Goal: Task Accomplishment & Management: Use online tool/utility

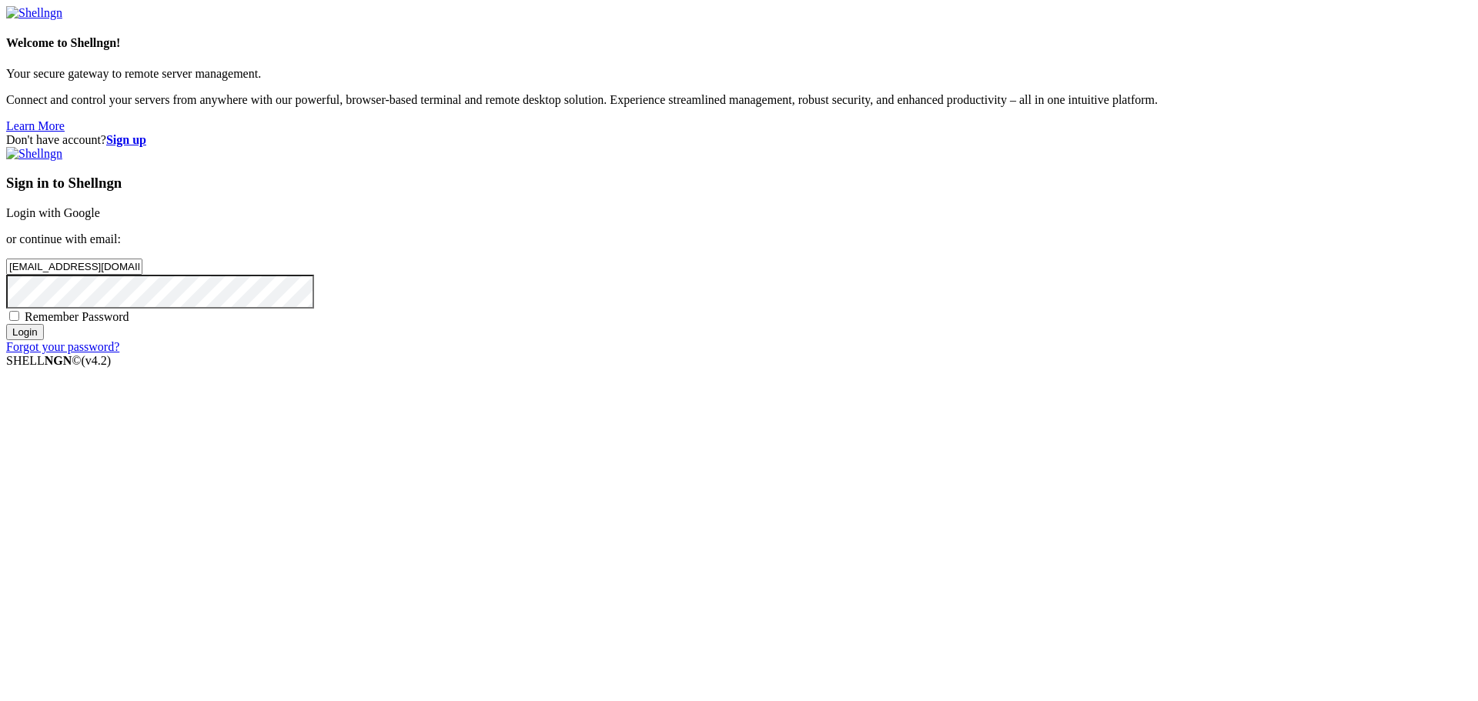
click at [129, 323] on span "Remember Password" at bounding box center [77, 316] width 105 height 13
click at [19, 321] on input "Remember Password" at bounding box center [14, 316] width 10 height 10
checkbox input "true"
click at [44, 340] on input "Login" at bounding box center [25, 332] width 38 height 16
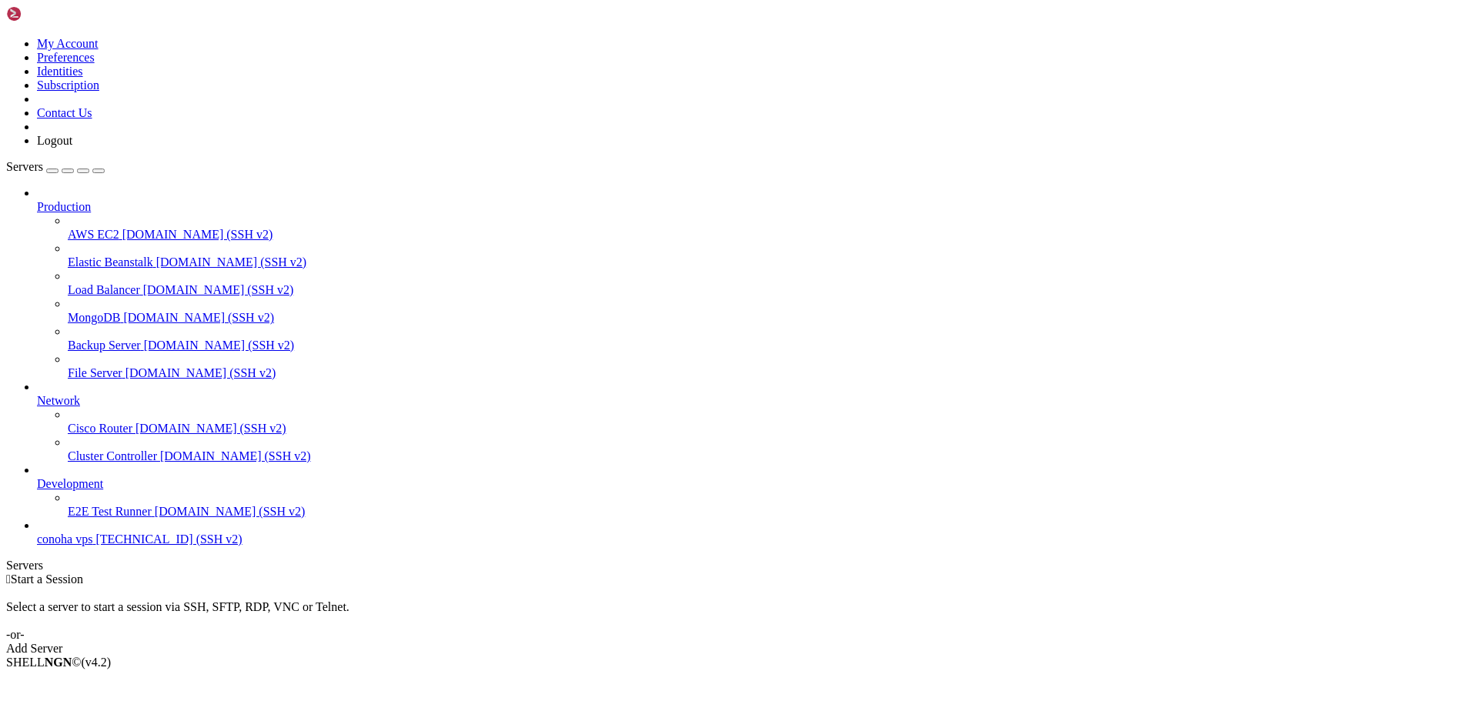
click at [89, 546] on span "conoha vps" at bounding box center [64, 539] width 55 height 13
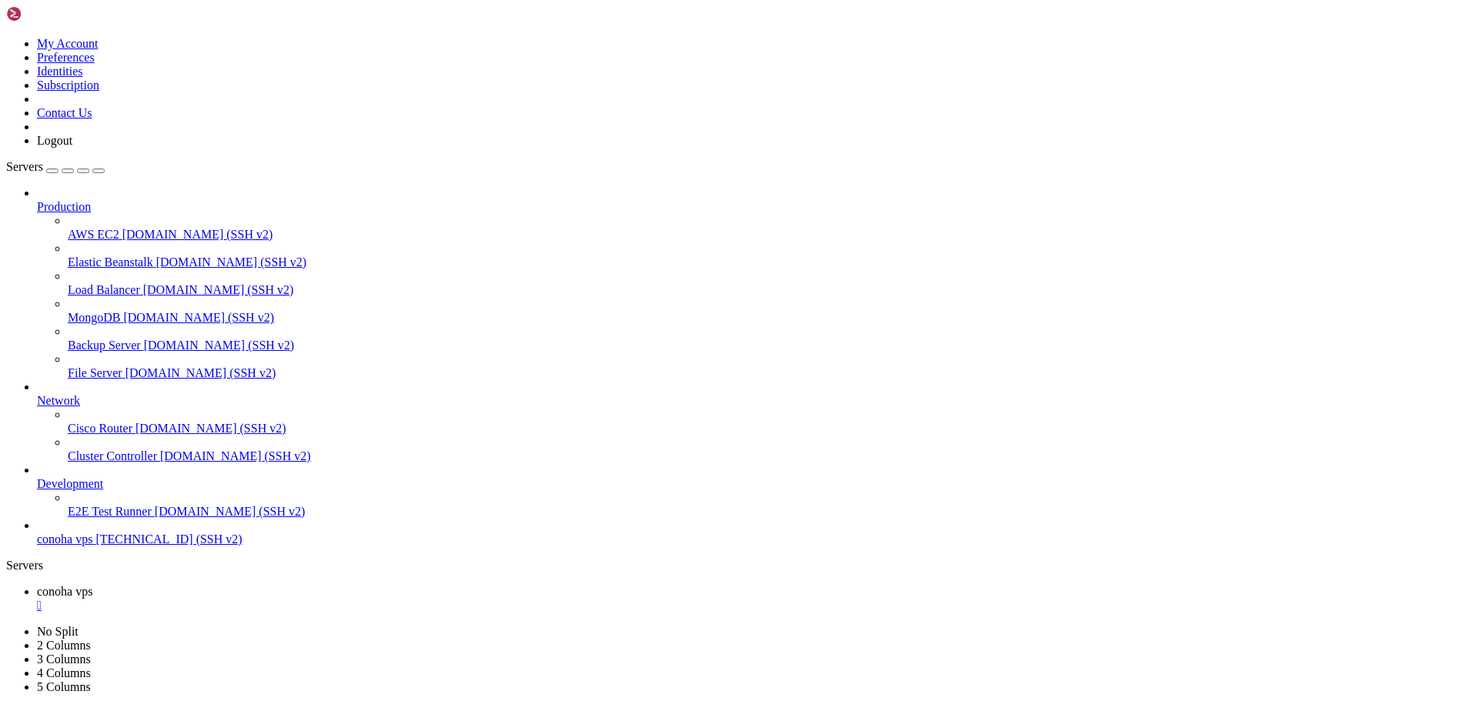
scroll to position [209, 0]
drag, startPoint x: 143, startPoint y: 875, endPoint x: 821, endPoint y: 907, distance: 678.2
click at [92, 546] on span "conoha vps" at bounding box center [64, 539] width 55 height 13
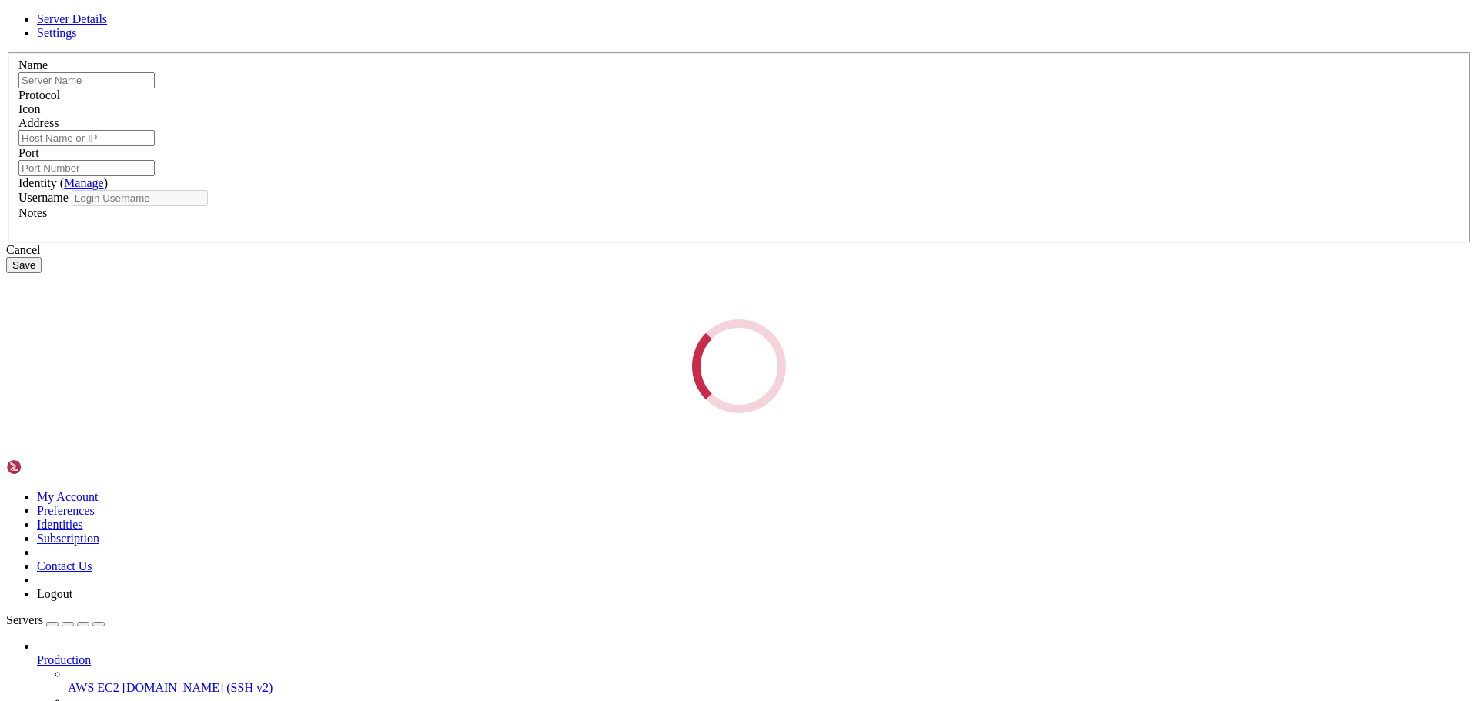
type input "conoha vps"
type input "[TECHNICAL_ID]"
type input "22"
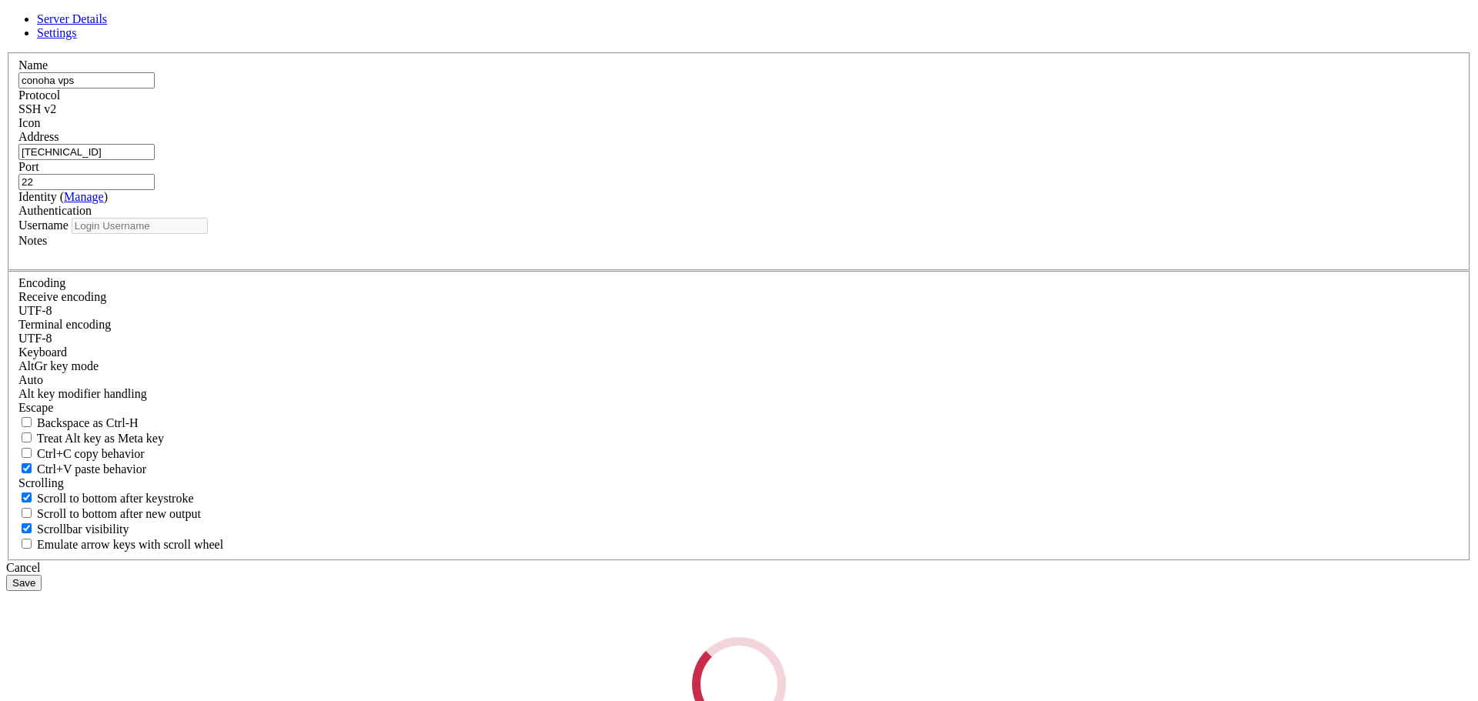
type input "root"
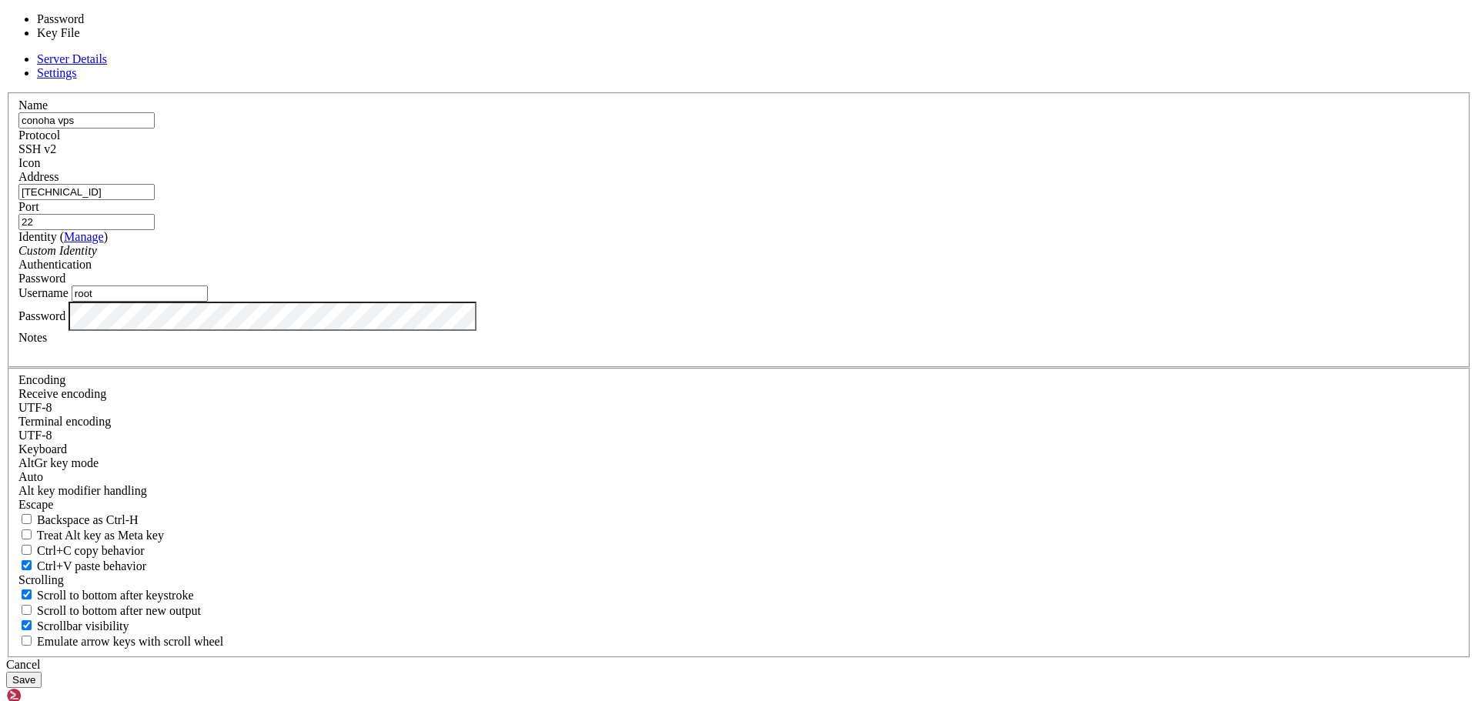
click at [924, 286] on div "Password" at bounding box center [738, 279] width 1441 height 14
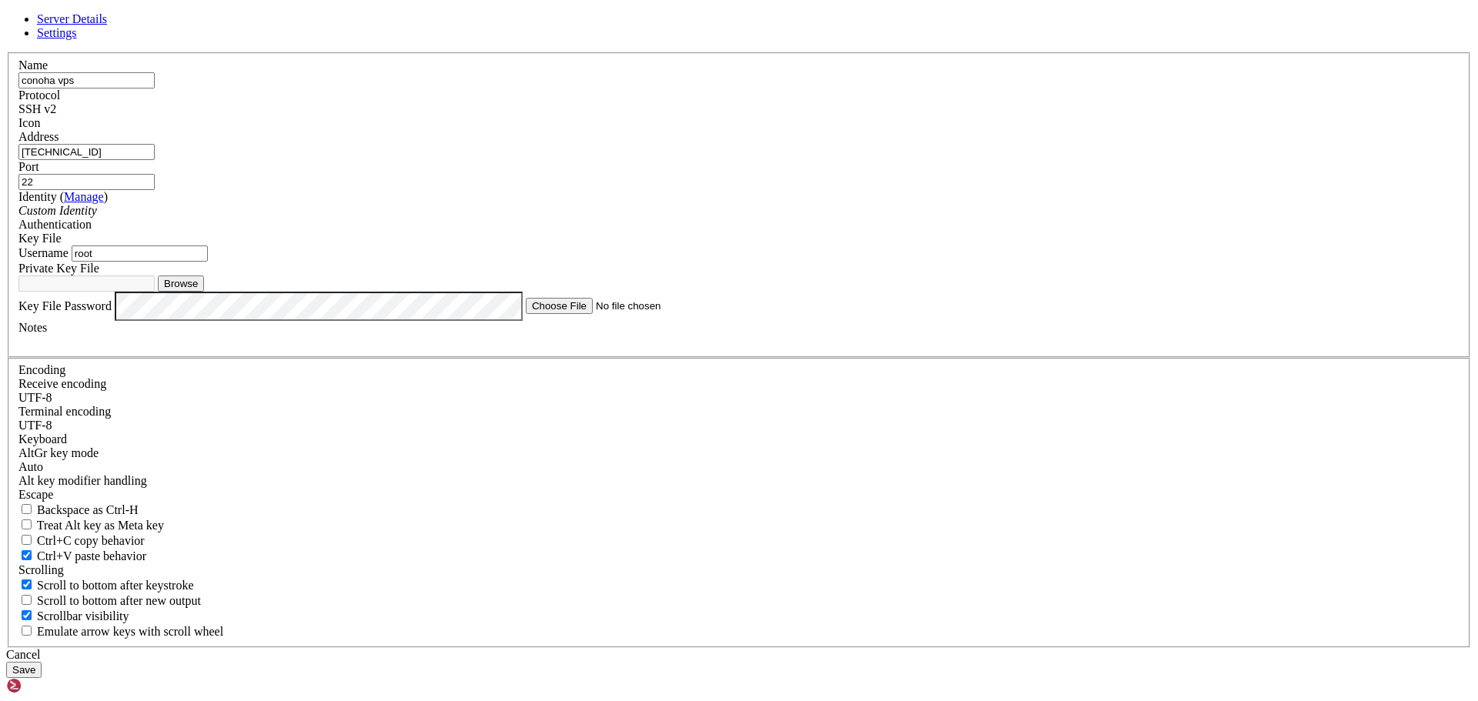
click at [204, 292] on button "Browse" at bounding box center [181, 284] width 46 height 16
type input "id_rsa"
click at [112, 312] on label "Key File Password" at bounding box center [64, 305] width 93 height 13
click at [42, 662] on button "Save" at bounding box center [23, 670] width 35 height 16
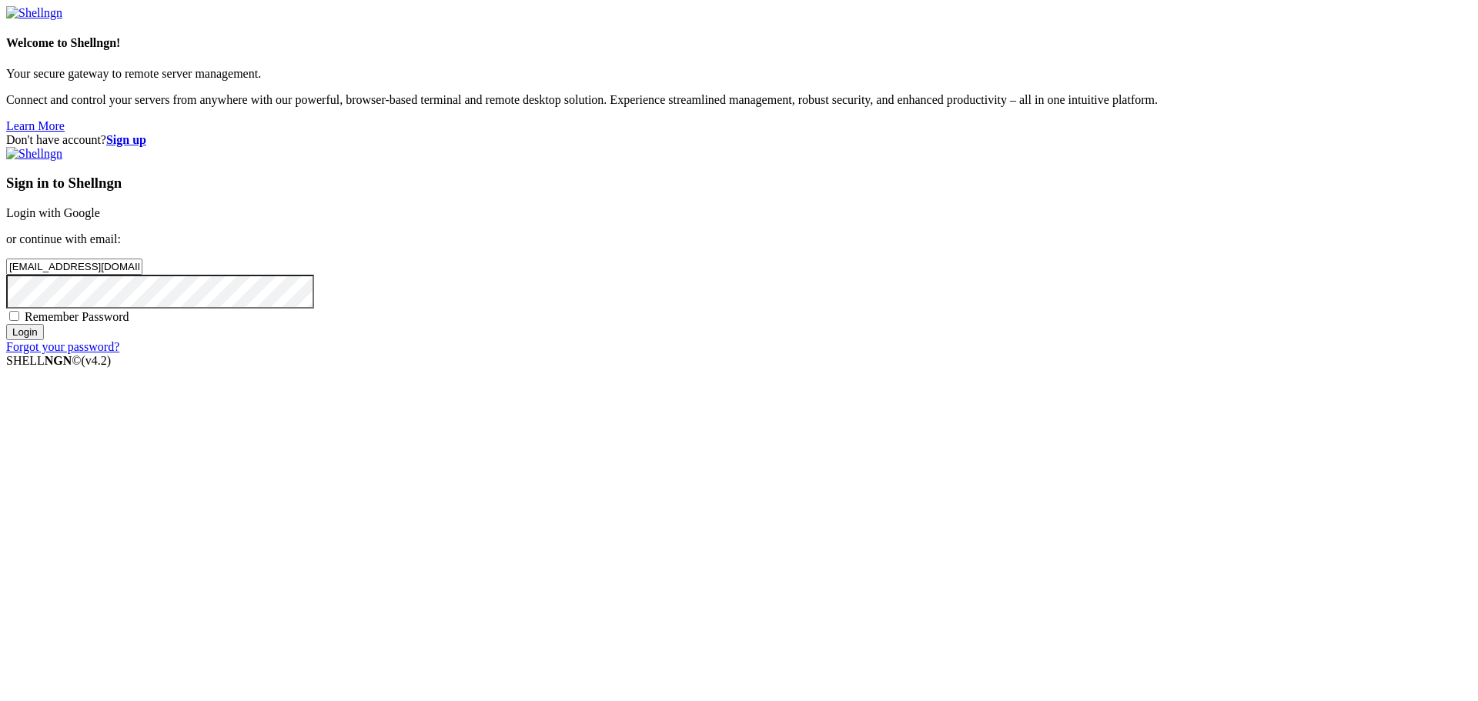
click at [129, 323] on span "Remember Password" at bounding box center [77, 316] width 105 height 13
click at [19, 321] on input "Remember Password" at bounding box center [14, 316] width 10 height 10
checkbox input "true"
click at [44, 340] on input "Login" at bounding box center [25, 332] width 38 height 16
click at [44, 354] on input "Login" at bounding box center [25, 346] width 38 height 16
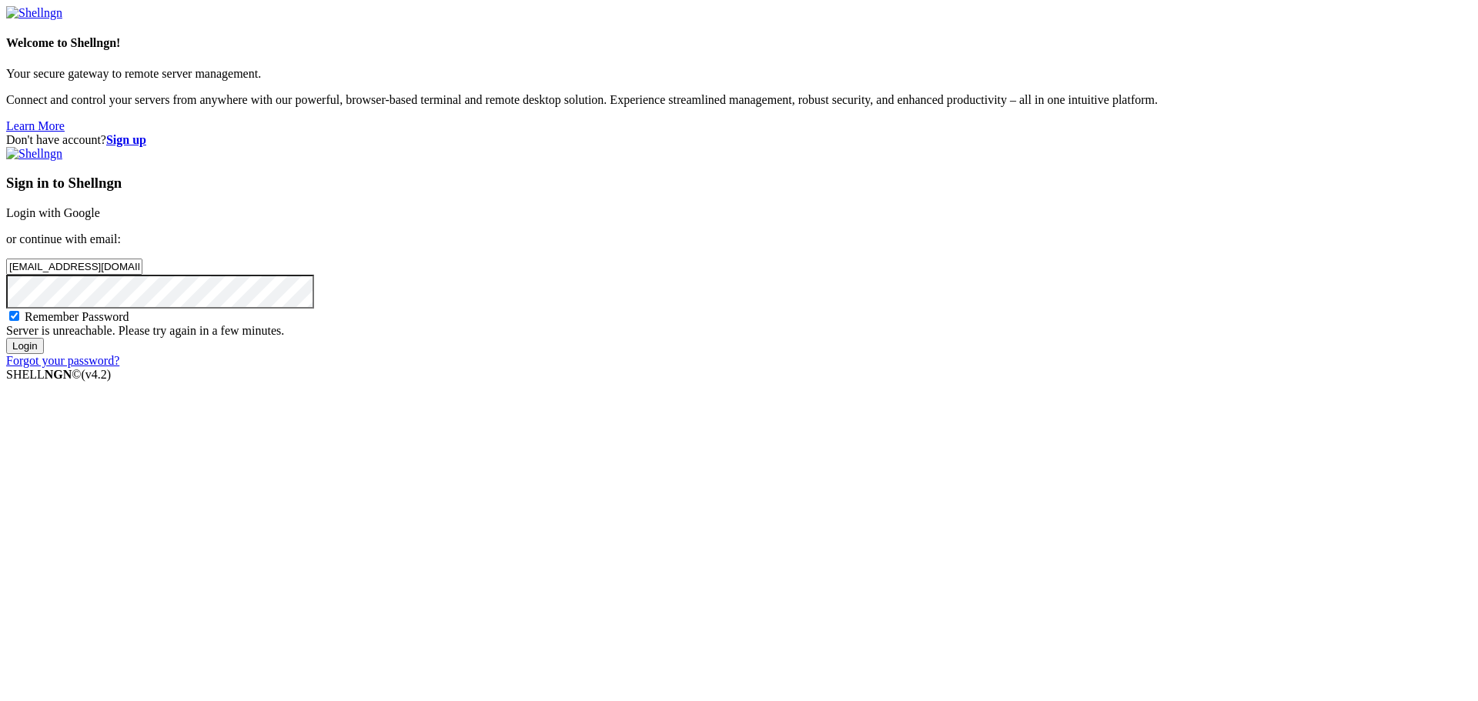
click at [44, 354] on input "Login" at bounding box center [25, 346] width 38 height 16
click at [587, 296] on div "Don't have account? Sign up Sign in to Shellngn Login with Google or continue w…" at bounding box center [739, 250] width 1466 height 235
click at [1452, 258] on div "Don't have account? Sign up Sign in to Shellngn Login with Google or continue w…" at bounding box center [739, 250] width 1466 height 235
click at [44, 354] on input "Login" at bounding box center [25, 346] width 38 height 16
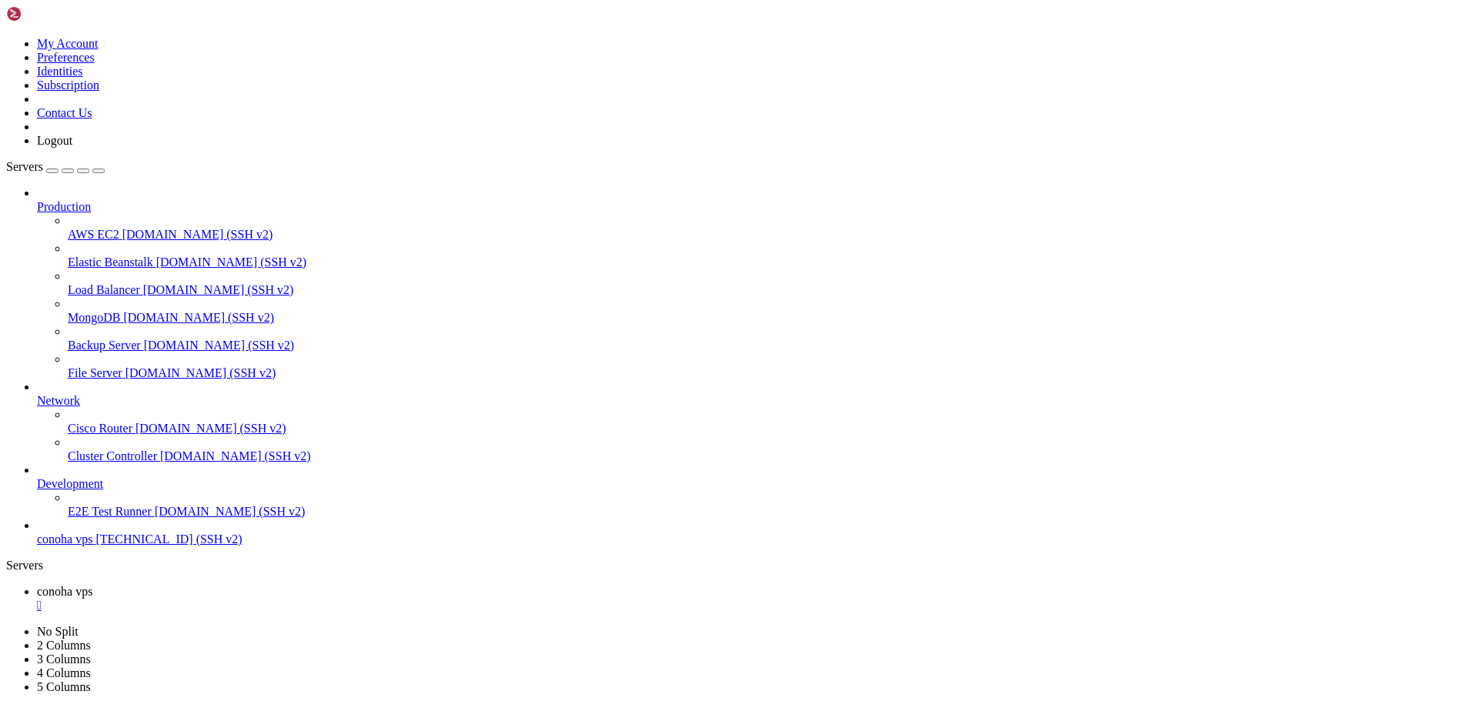
scroll to position [115, 0]
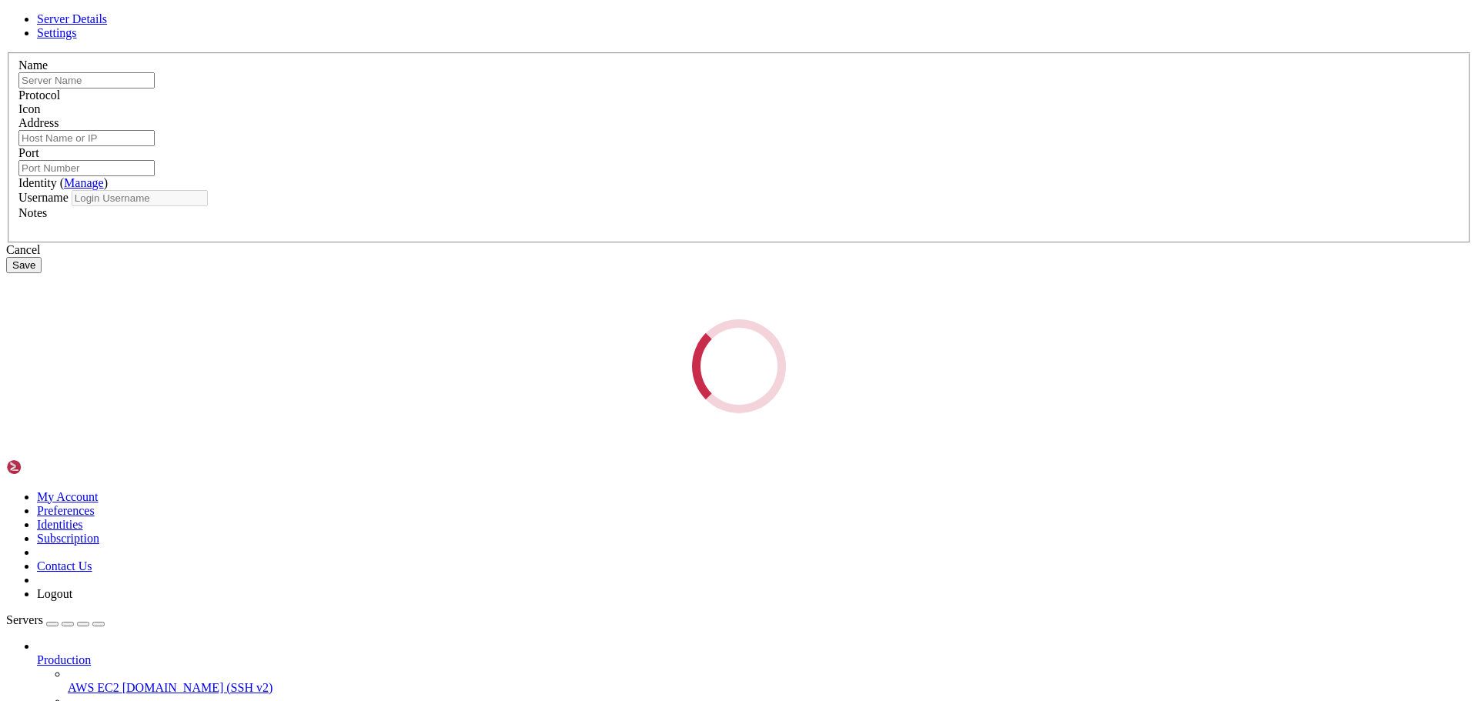
type input "conoha vps"
type input "[TECHNICAL_ID]"
type input "22"
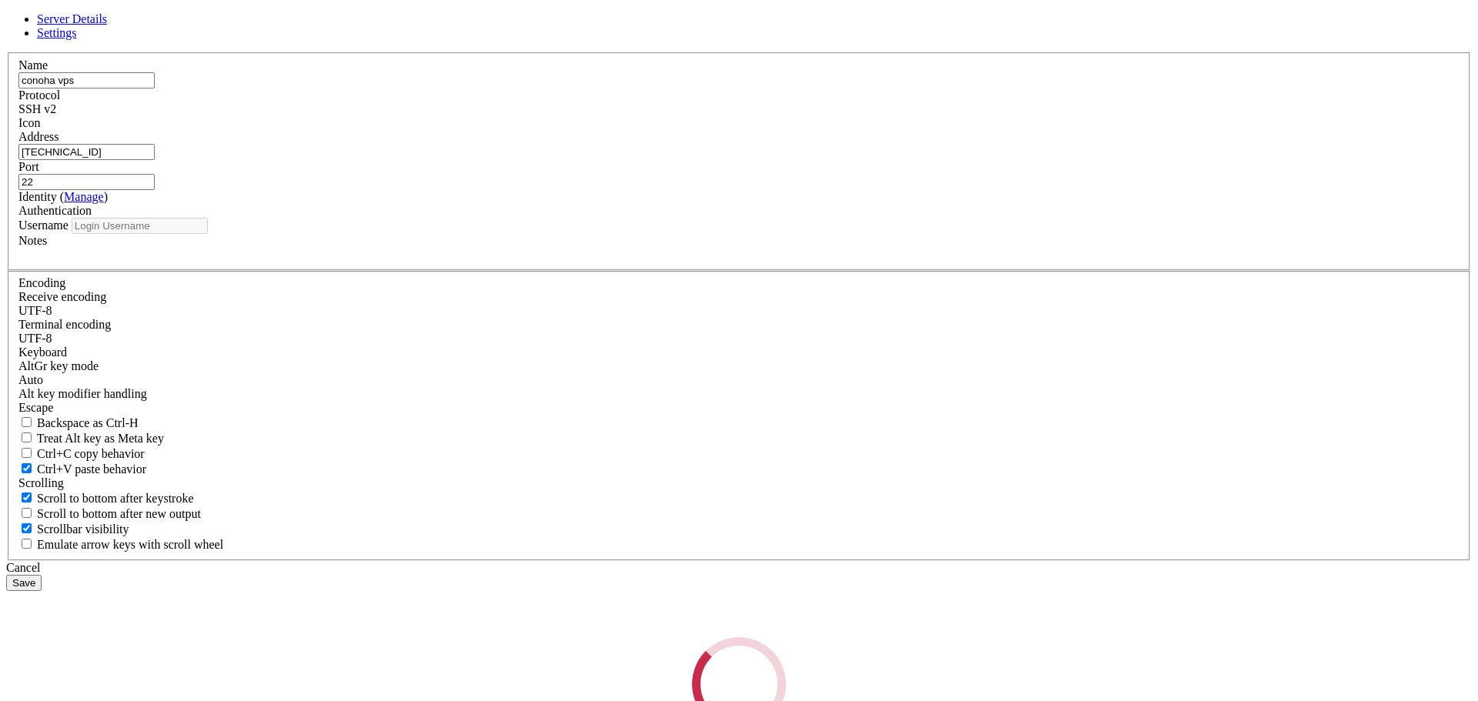
type input "root"
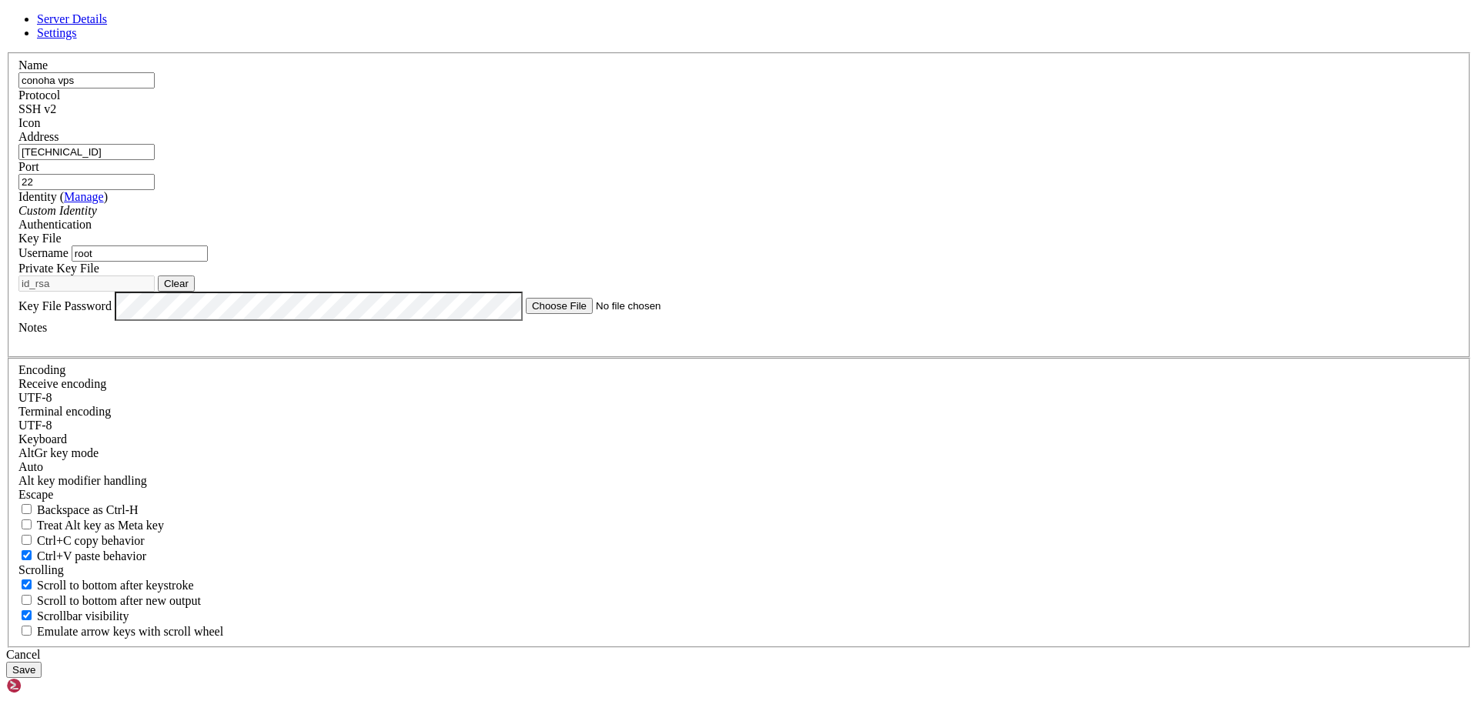
drag, startPoint x: 508, startPoint y: 90, endPoint x: 1233, endPoint y: 528, distance: 847.2
click at [1233, 531] on div "Server Details Settings Name conoha vps Protocol SSH v2 Icon" at bounding box center [739, 345] width 1466 height 666
click at [818, 648] on div "Cancel" at bounding box center [739, 655] width 1466 height 14
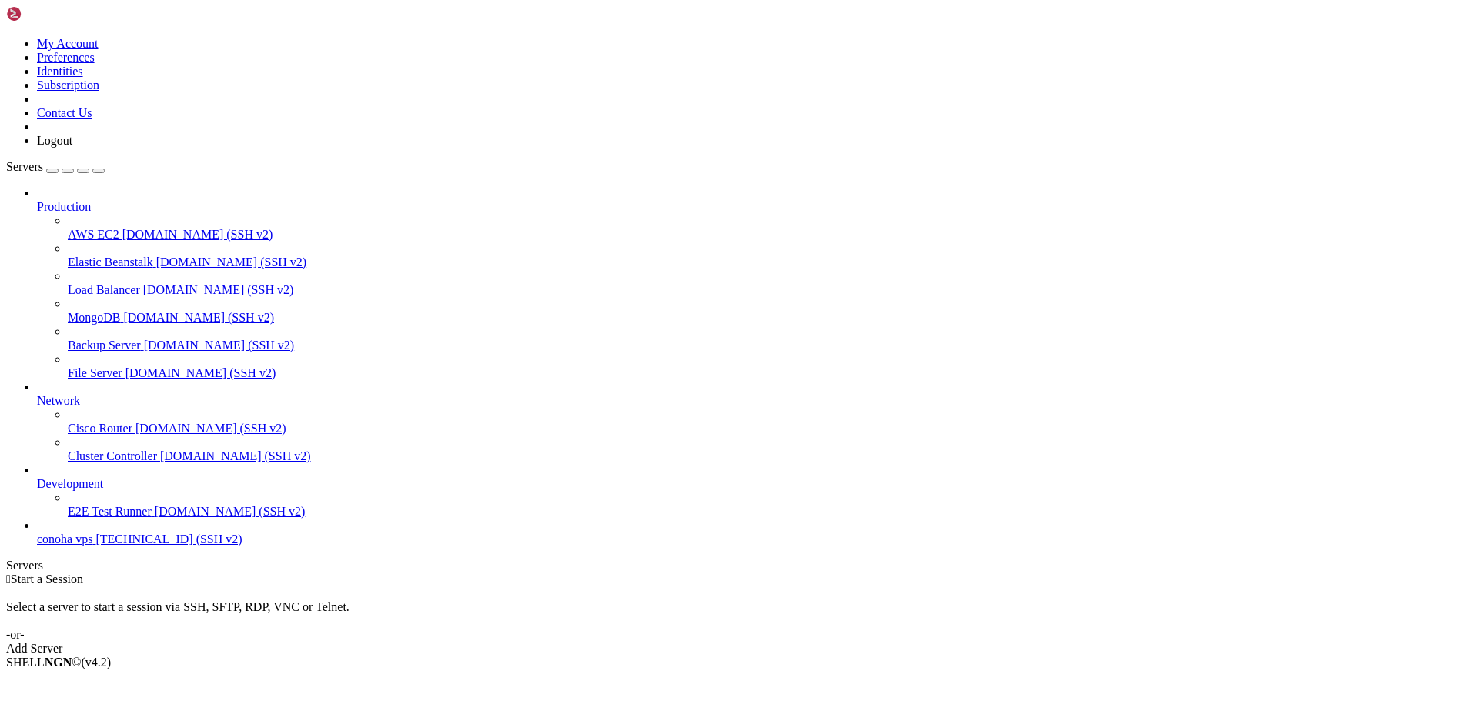
click at [849, 642] on div "Add Server" at bounding box center [739, 649] width 1466 height 14
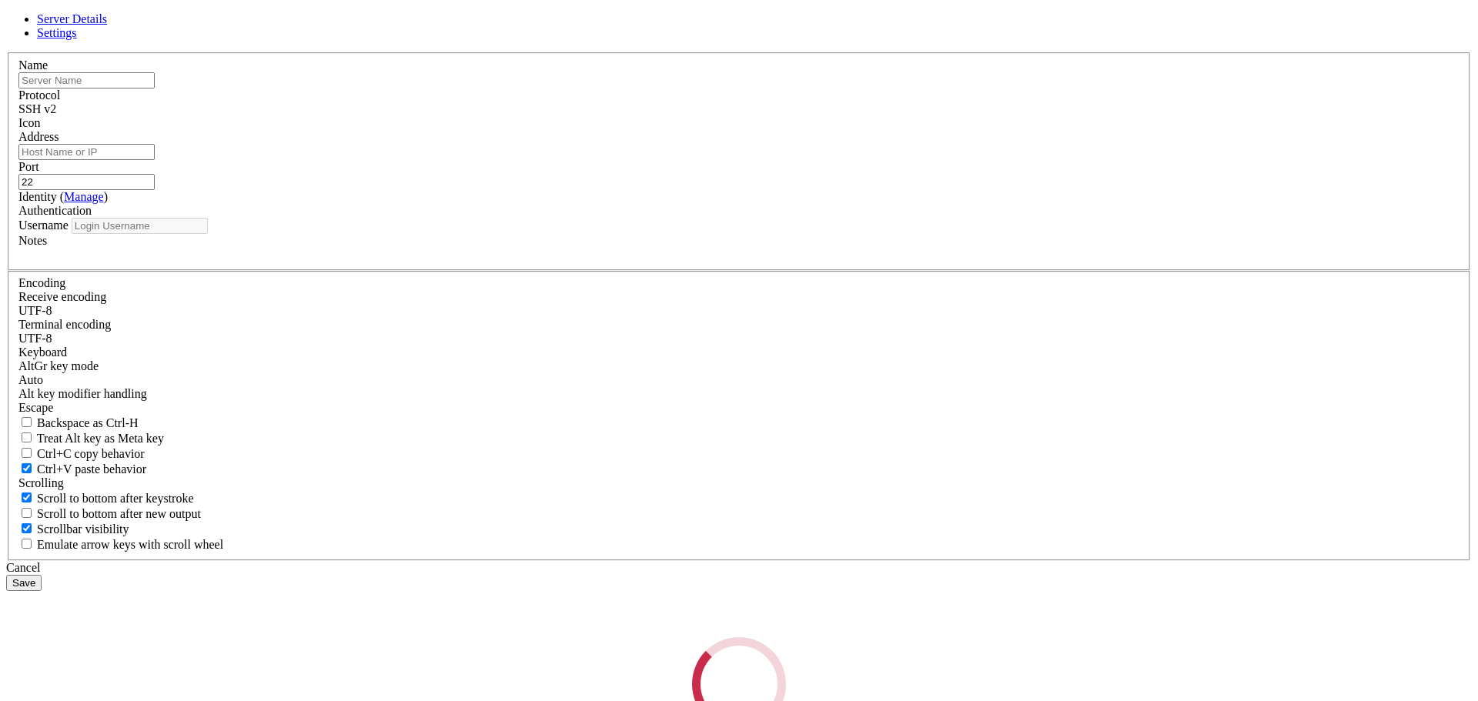
type input "[EMAIL_ADDRESS][DOMAIN_NAME]"
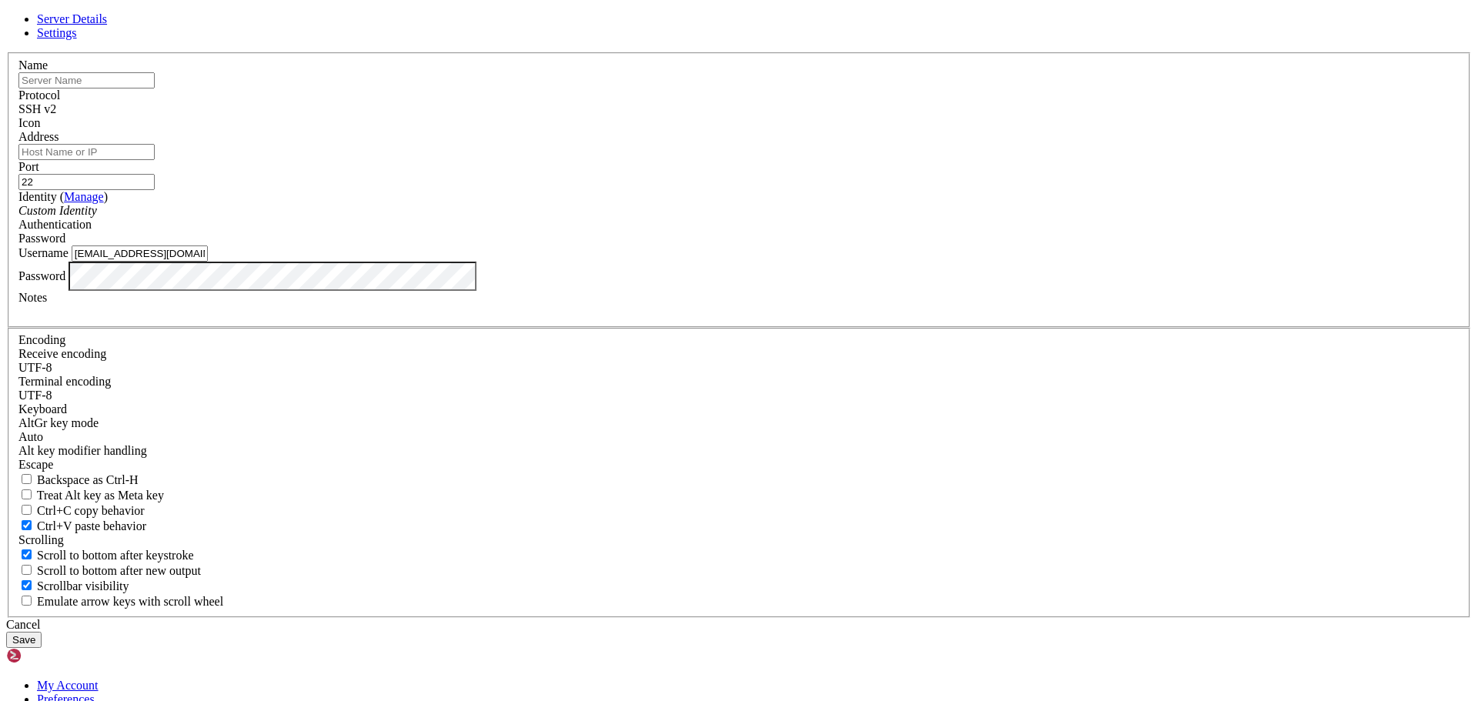
click at [816, 618] on div "Cancel" at bounding box center [739, 625] width 1466 height 14
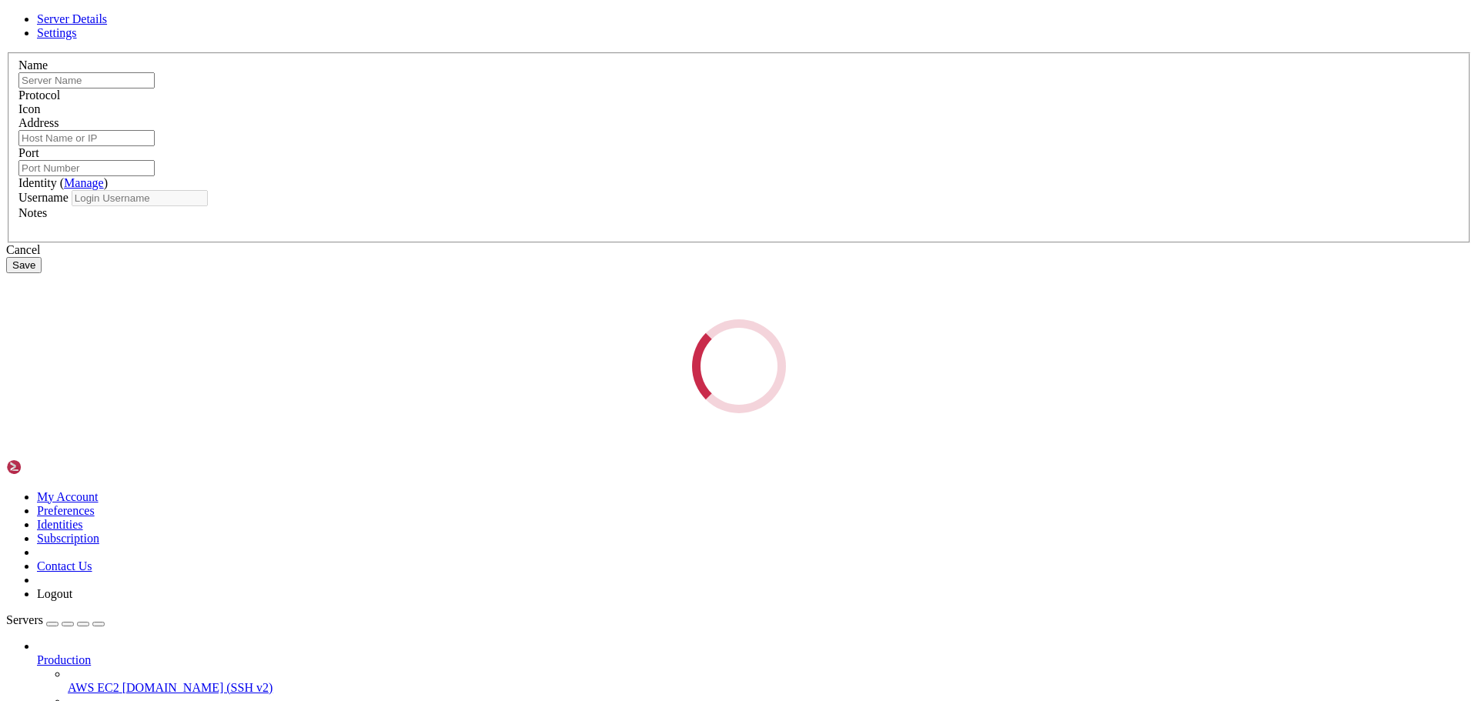
type input "conoha vps"
type input "[TECHNICAL_ID]"
type input "22"
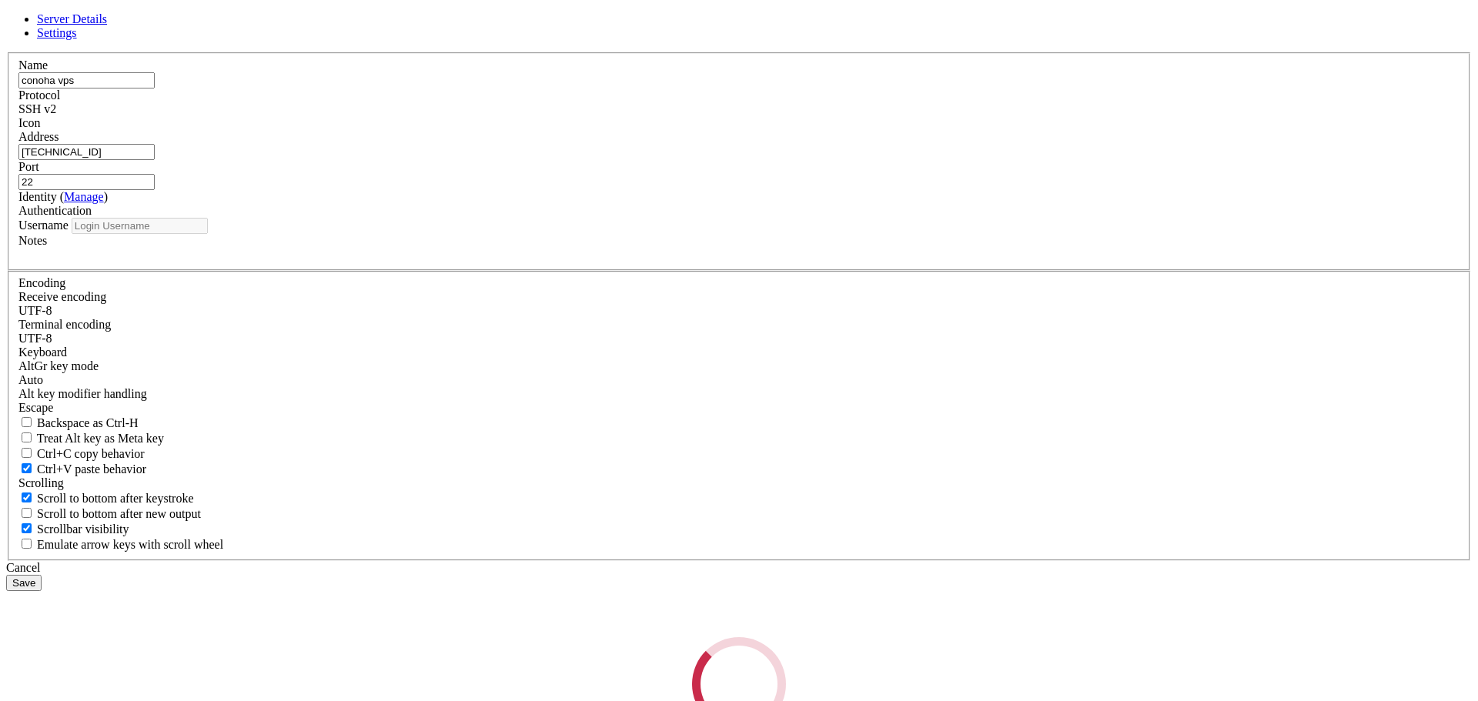
type input "root"
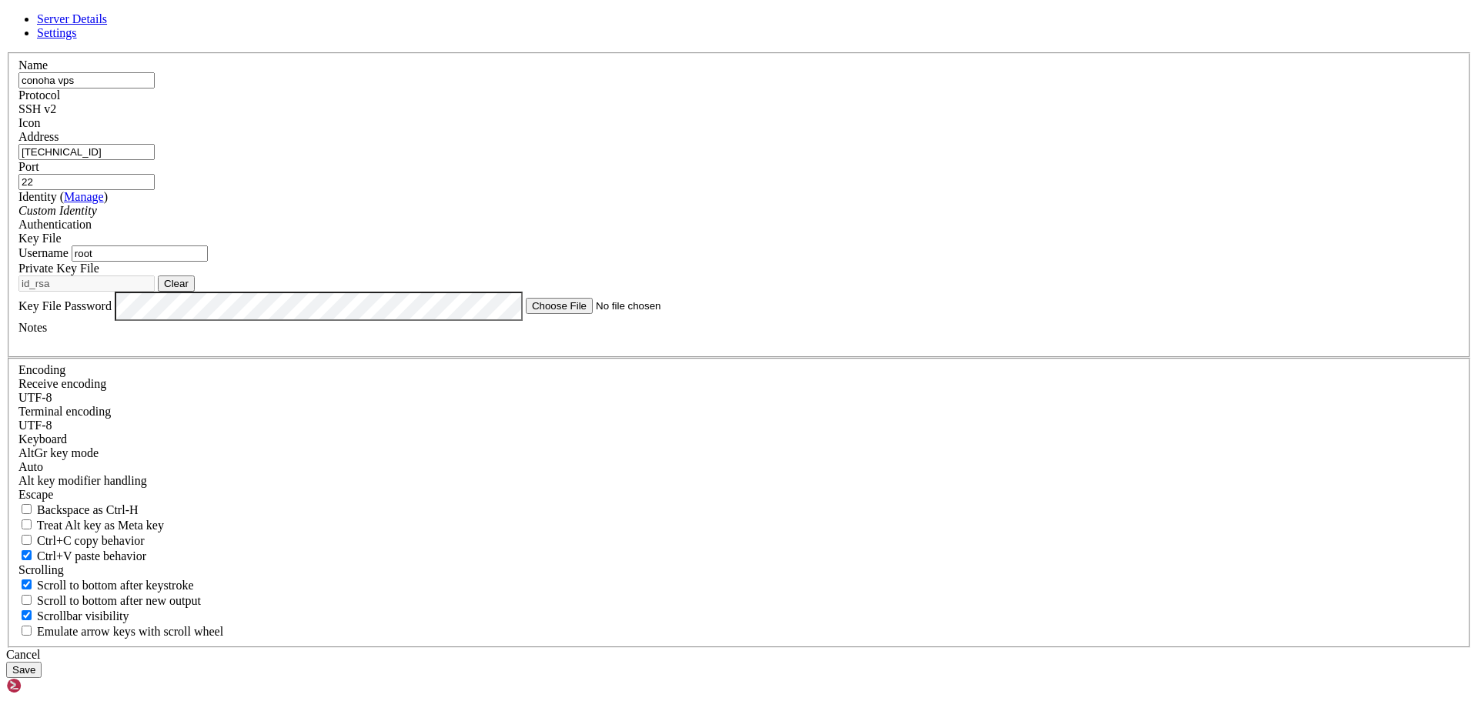
click at [836, 648] on div "Cancel" at bounding box center [739, 655] width 1466 height 14
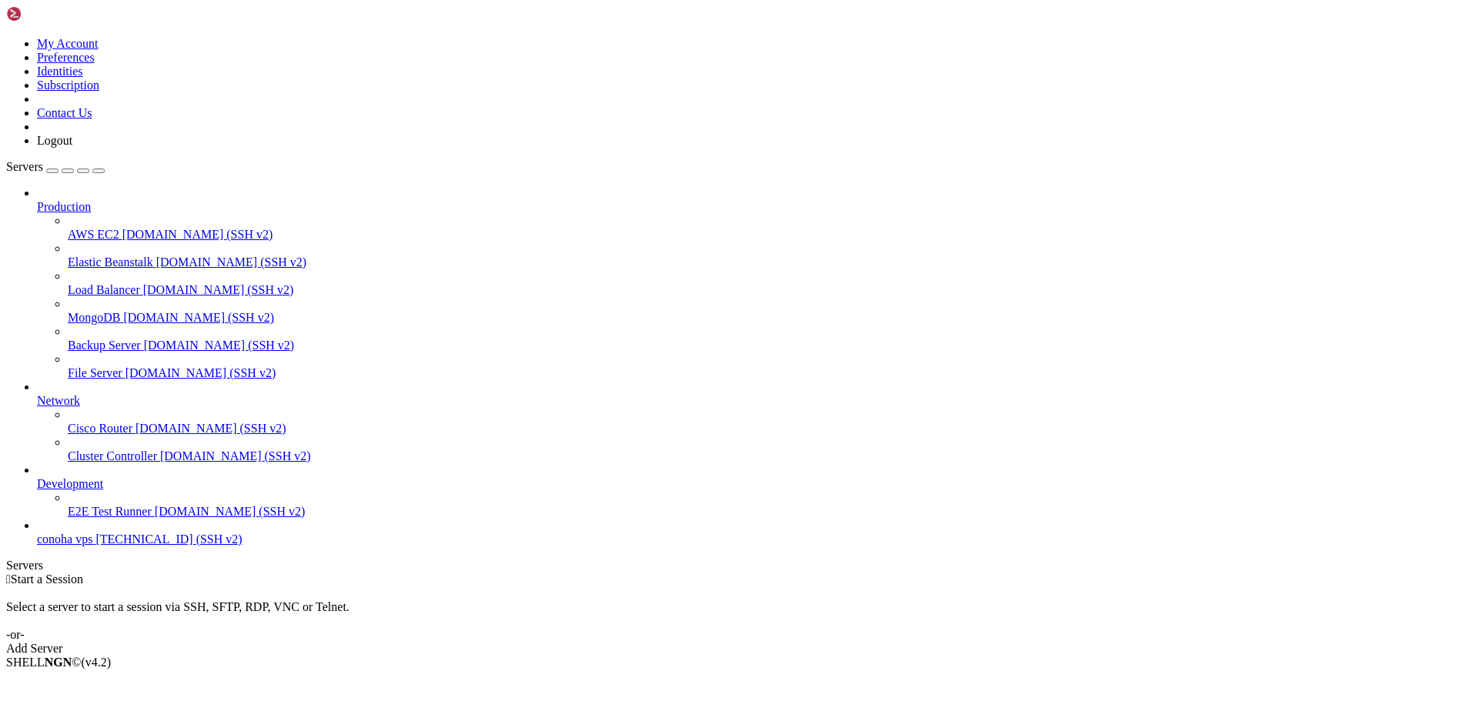
click at [82, 16] on img at bounding box center [50, 13] width 89 height 15
click at [12, 11] on img at bounding box center [50, 13] width 89 height 15
click at [6, 37] on icon at bounding box center [6, 37] width 0 height 0
click at [72, 147] on link "Logout" at bounding box center [54, 140] width 35 height 13
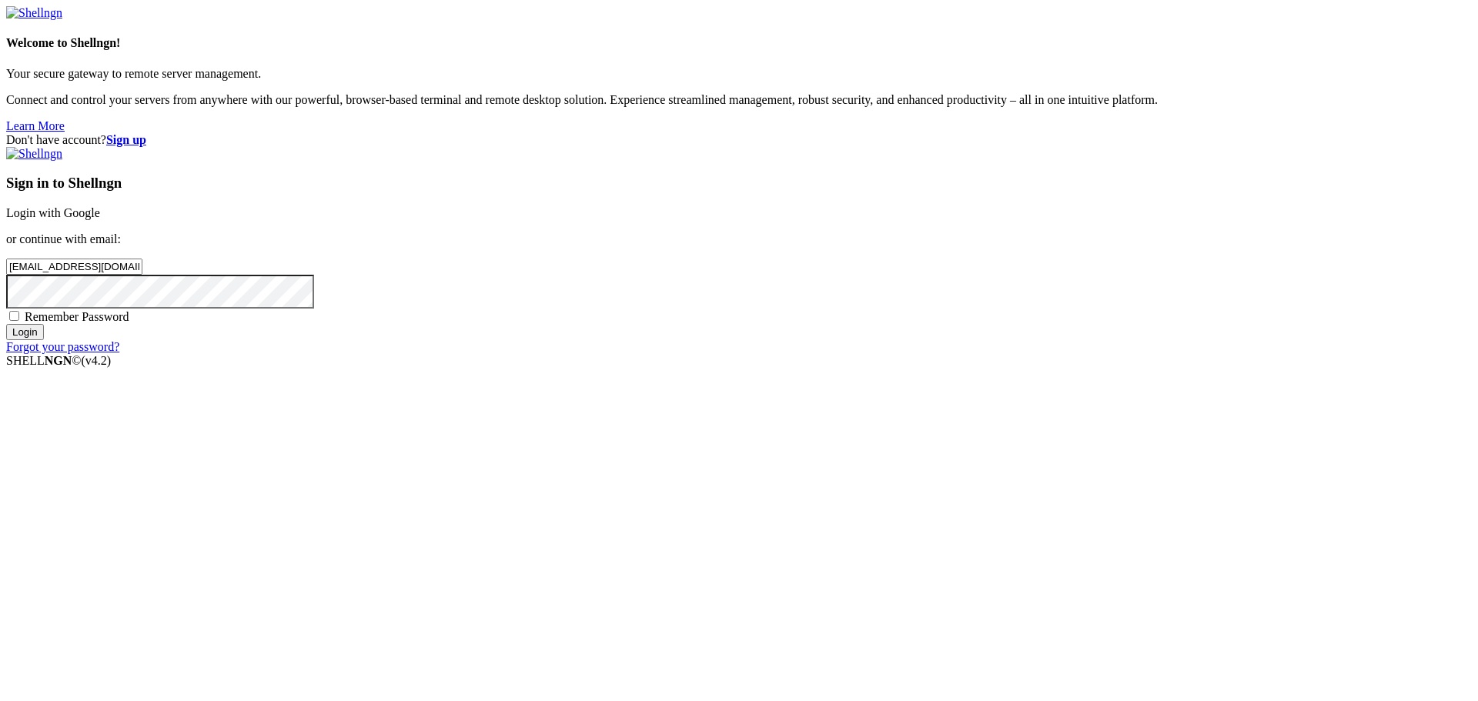
click at [129, 323] on span "Remember Password" at bounding box center [77, 316] width 105 height 13
click at [19, 321] on input "Remember Password" at bounding box center [14, 316] width 10 height 10
checkbox input "true"
click at [44, 340] on input "Login" at bounding box center [25, 332] width 38 height 16
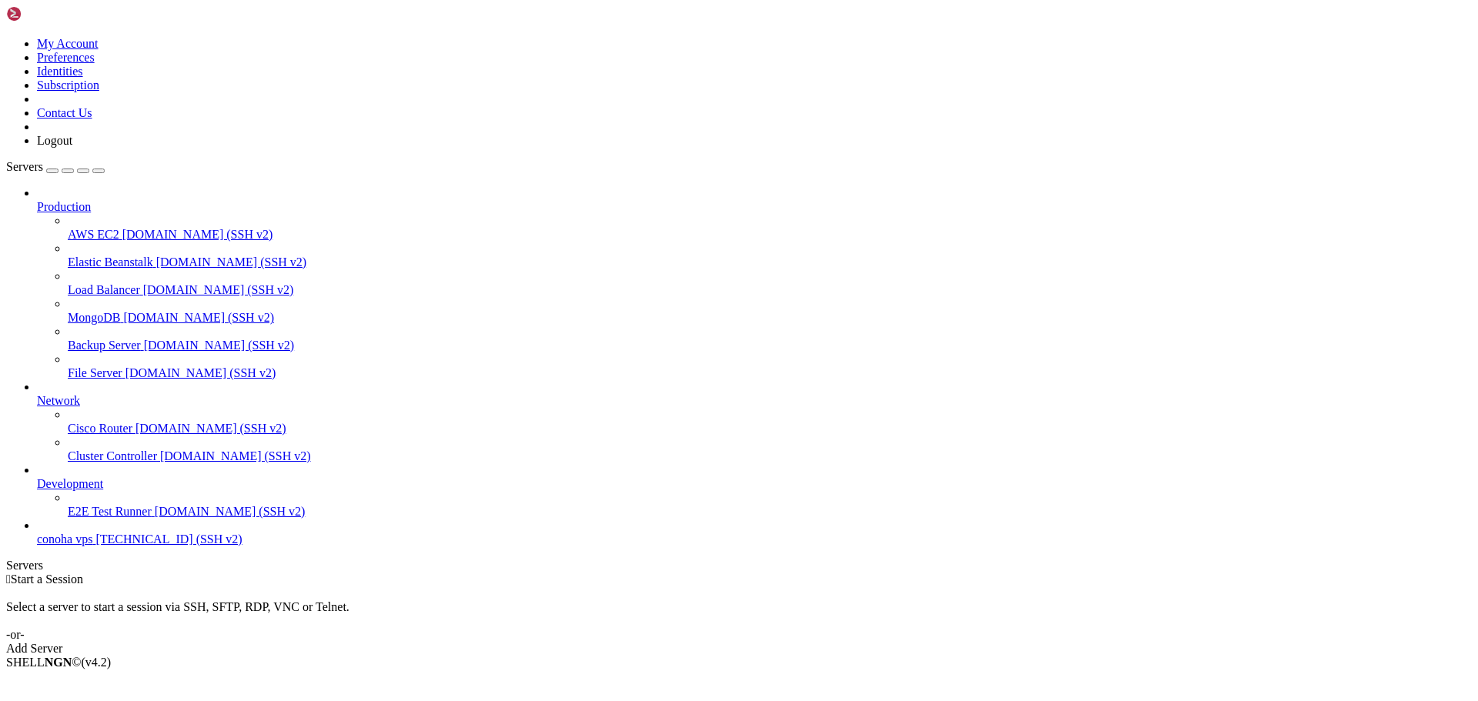
click at [92, 546] on span "conoha vps" at bounding box center [64, 539] width 55 height 13
click at [43, 15] on img at bounding box center [50, 13] width 89 height 15
click at [6, 37] on icon at bounding box center [6, 37] width 0 height 0
click at [72, 147] on link "Logout" at bounding box center [54, 140] width 35 height 13
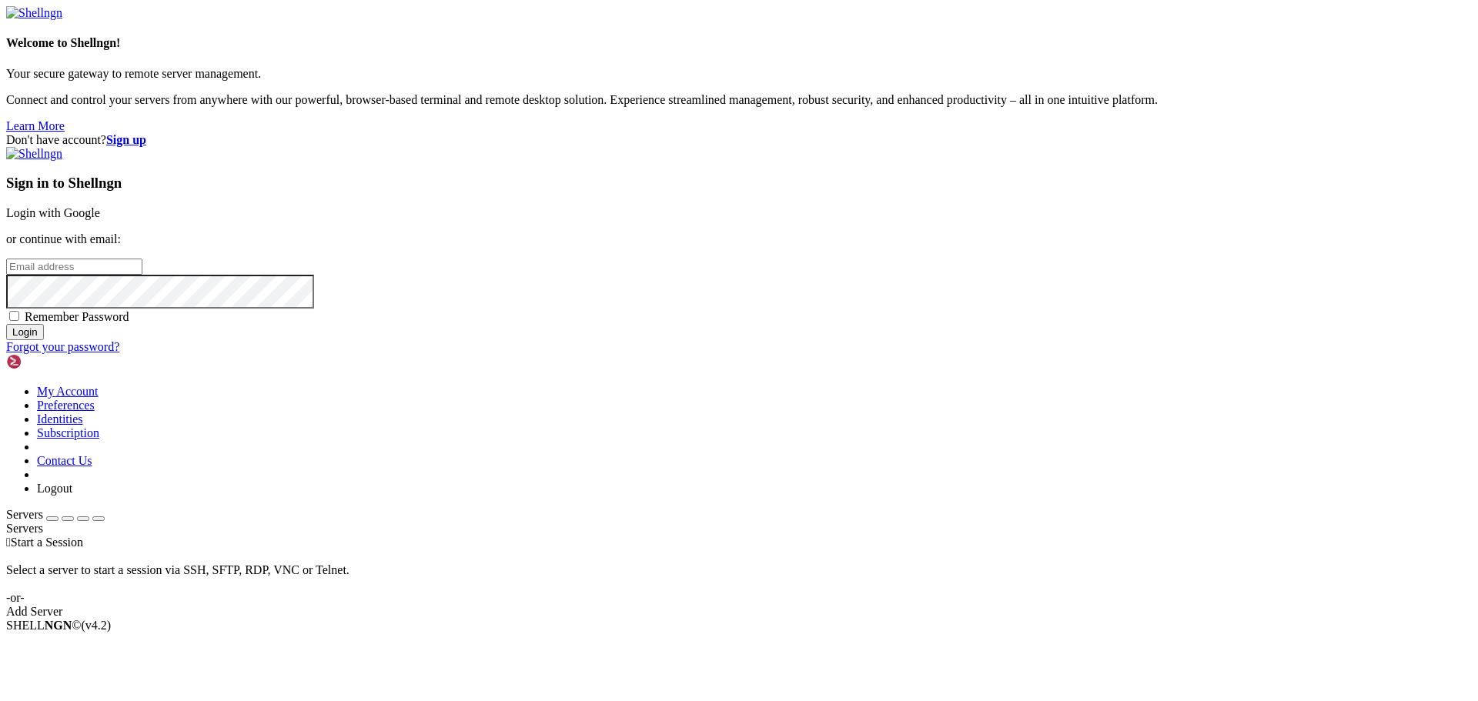
type input "[EMAIL_ADDRESS][DOMAIN_NAME]"
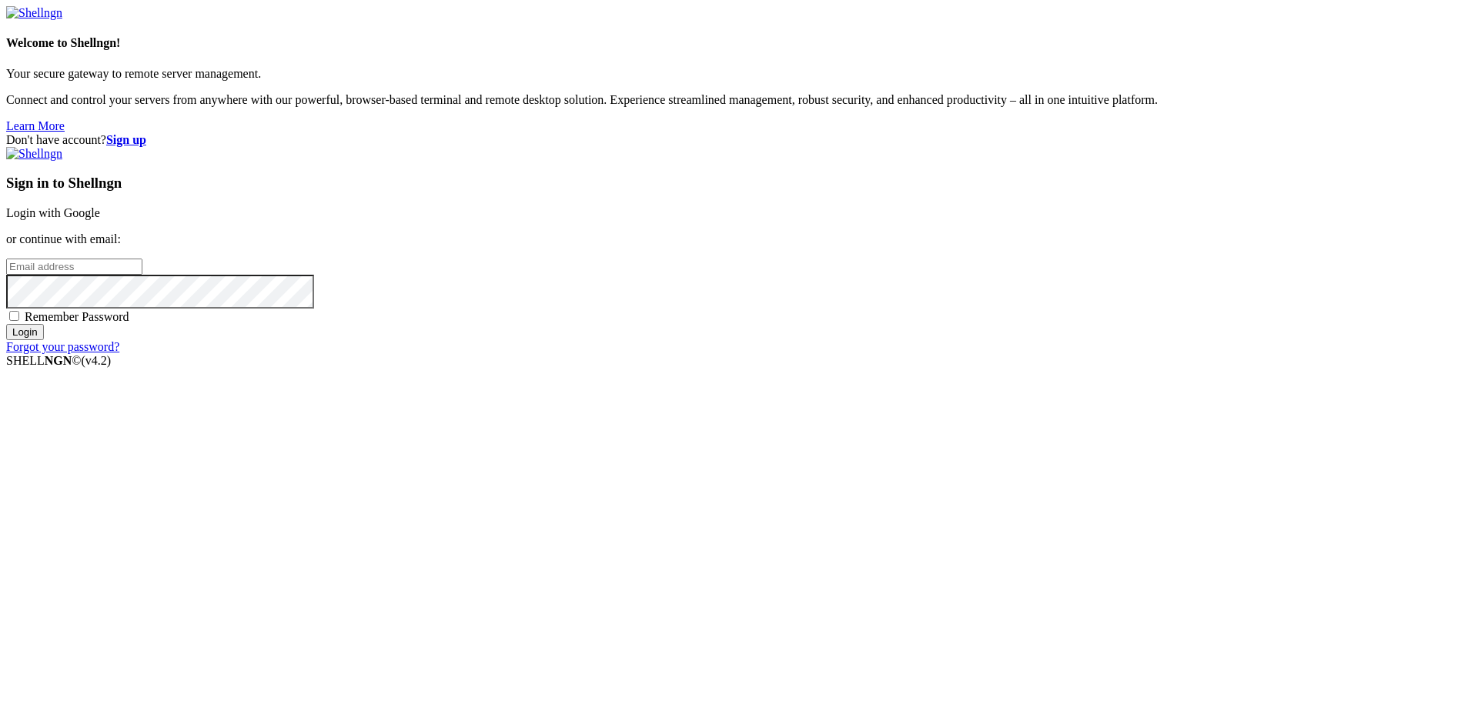
type input "[EMAIL_ADDRESS][DOMAIN_NAME]"
click at [129, 323] on span "Remember Password" at bounding box center [77, 316] width 105 height 13
click at [19, 321] on input "Remember Password" at bounding box center [14, 316] width 10 height 10
checkbox input "true"
click at [44, 340] on input "Login" at bounding box center [25, 332] width 38 height 16
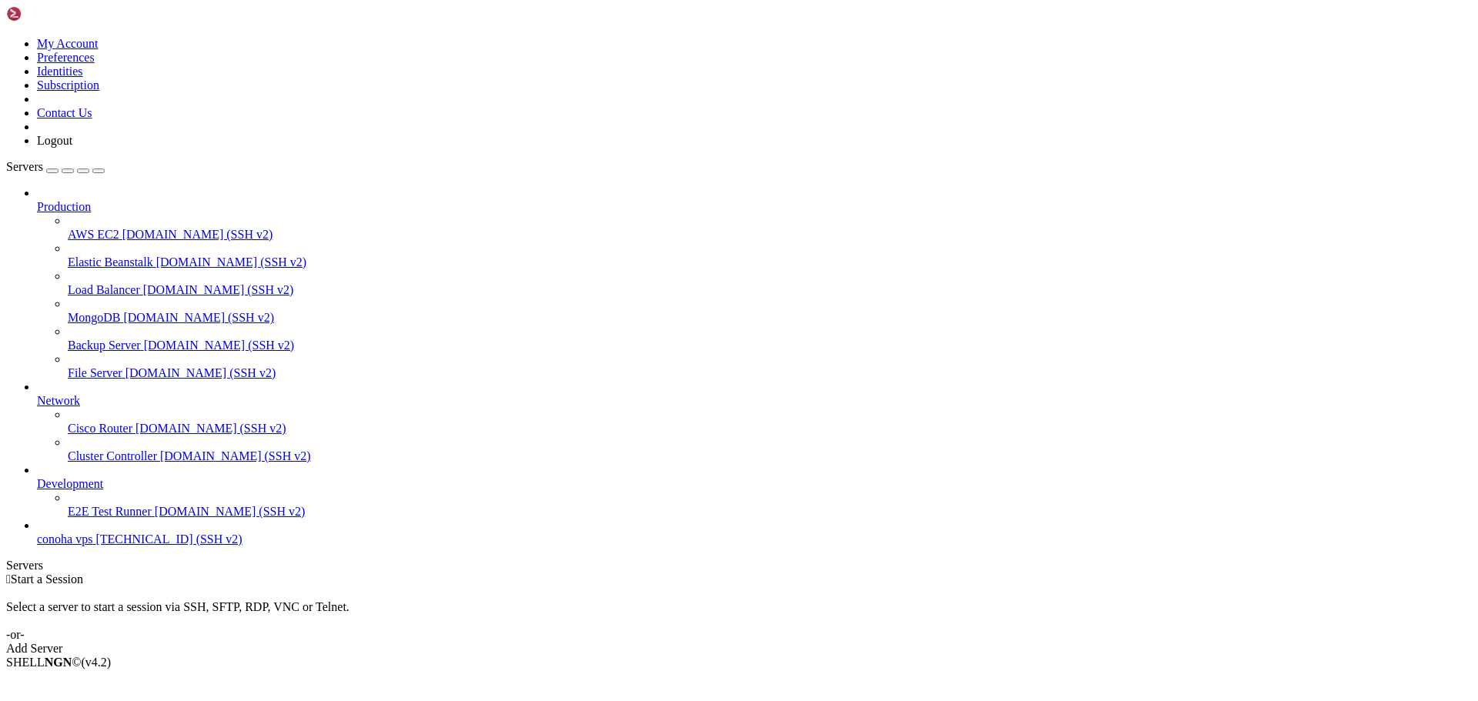
click at [92, 546] on span "conoha vps" at bounding box center [64, 539] width 55 height 13
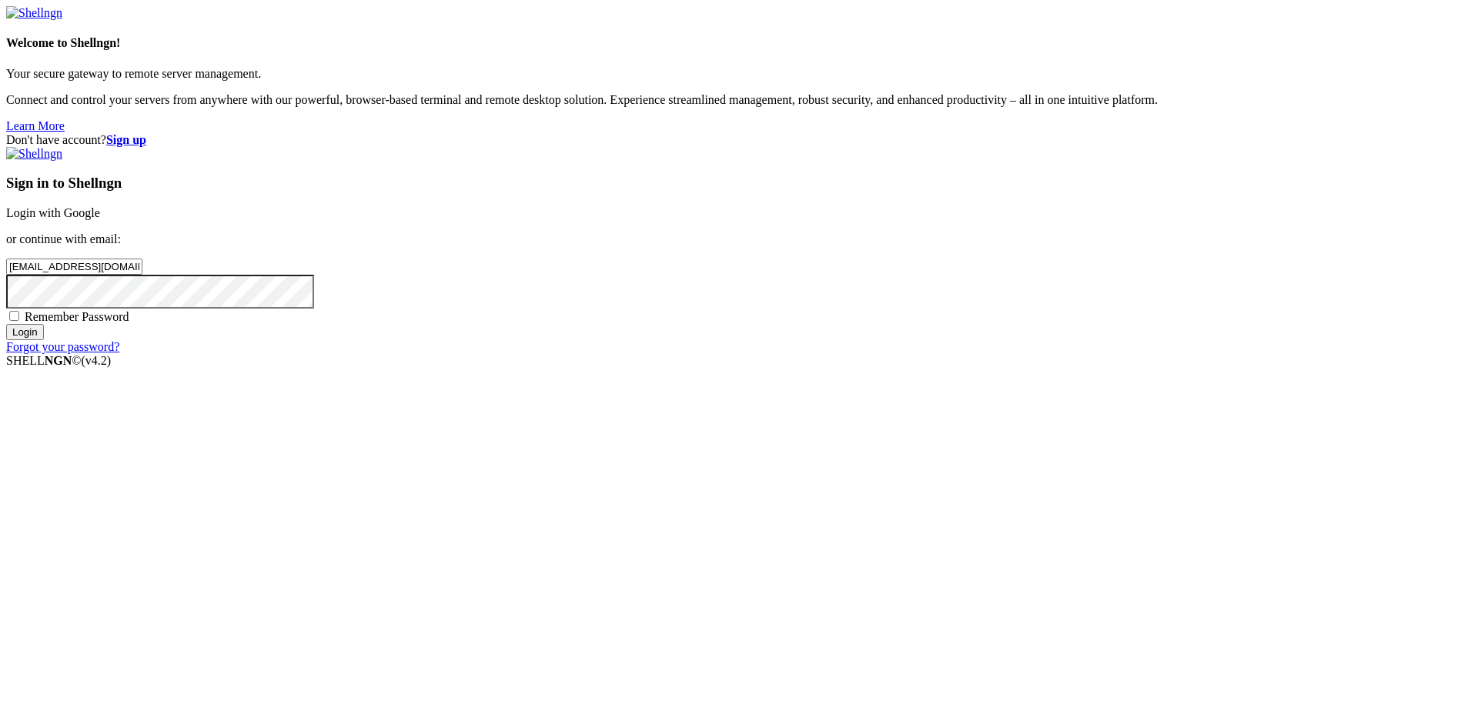
click at [44, 340] on input "Login" at bounding box center [25, 332] width 38 height 16
click at [129, 323] on span "Remember Password" at bounding box center [77, 316] width 105 height 13
click at [19, 321] on input "Remember Password" at bounding box center [14, 316] width 10 height 10
checkbox input "true"
click at [44, 354] on input "Login" at bounding box center [25, 346] width 38 height 16
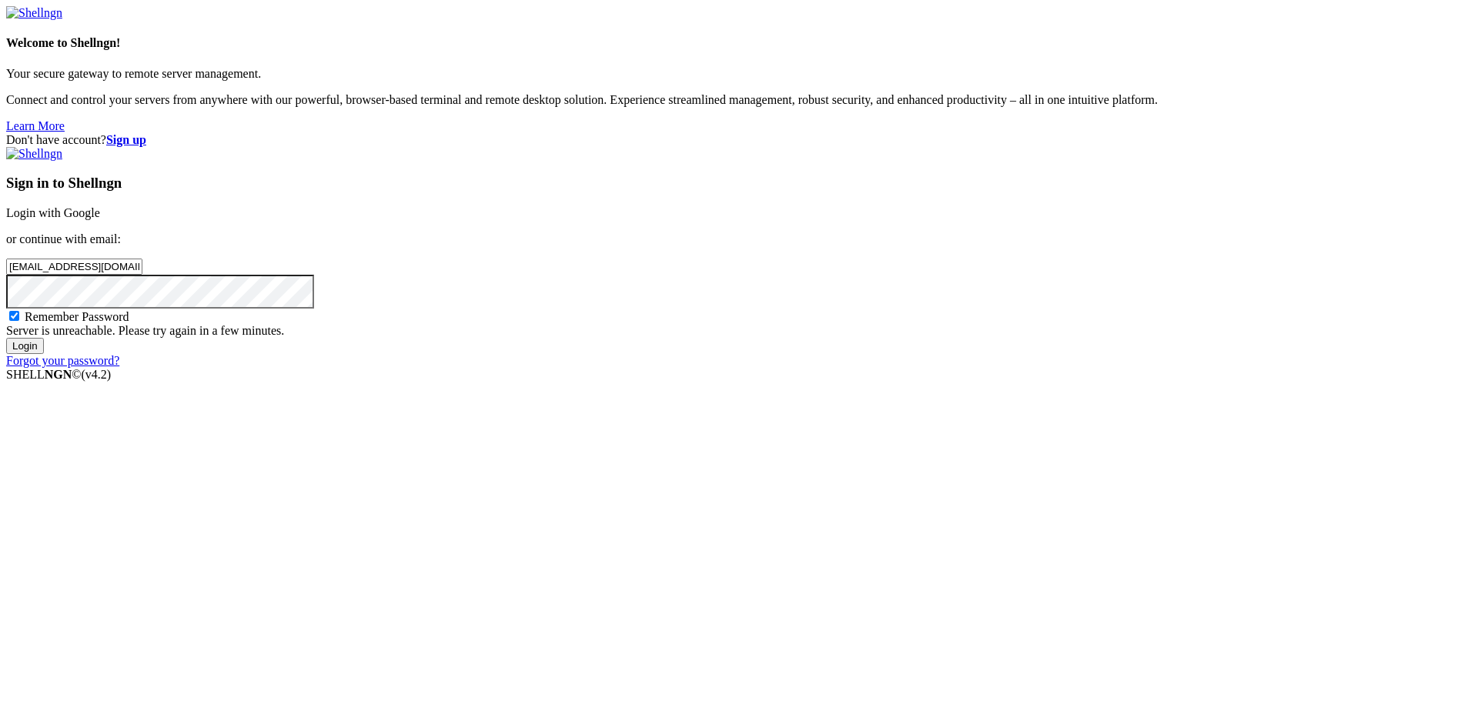
click at [44, 354] on input "Login" at bounding box center [25, 346] width 38 height 16
click at [1440, 363] on div "Don't have account? Sign up Sign in to Shellngn Login with Google or continue w…" at bounding box center [739, 250] width 1466 height 235
click at [44, 354] on input "Login" at bounding box center [25, 346] width 38 height 16
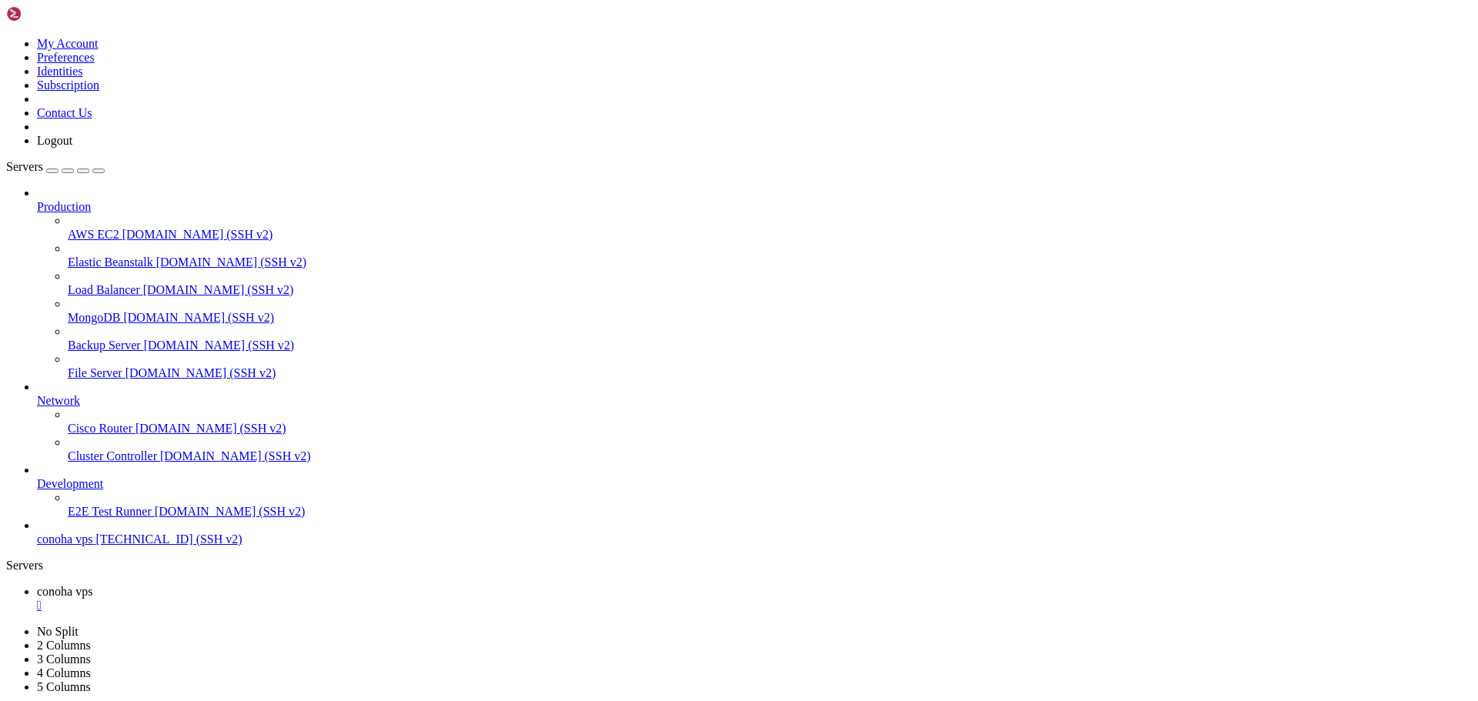
scroll to position [183, 0]
